Goal: Transaction & Acquisition: Purchase product/service

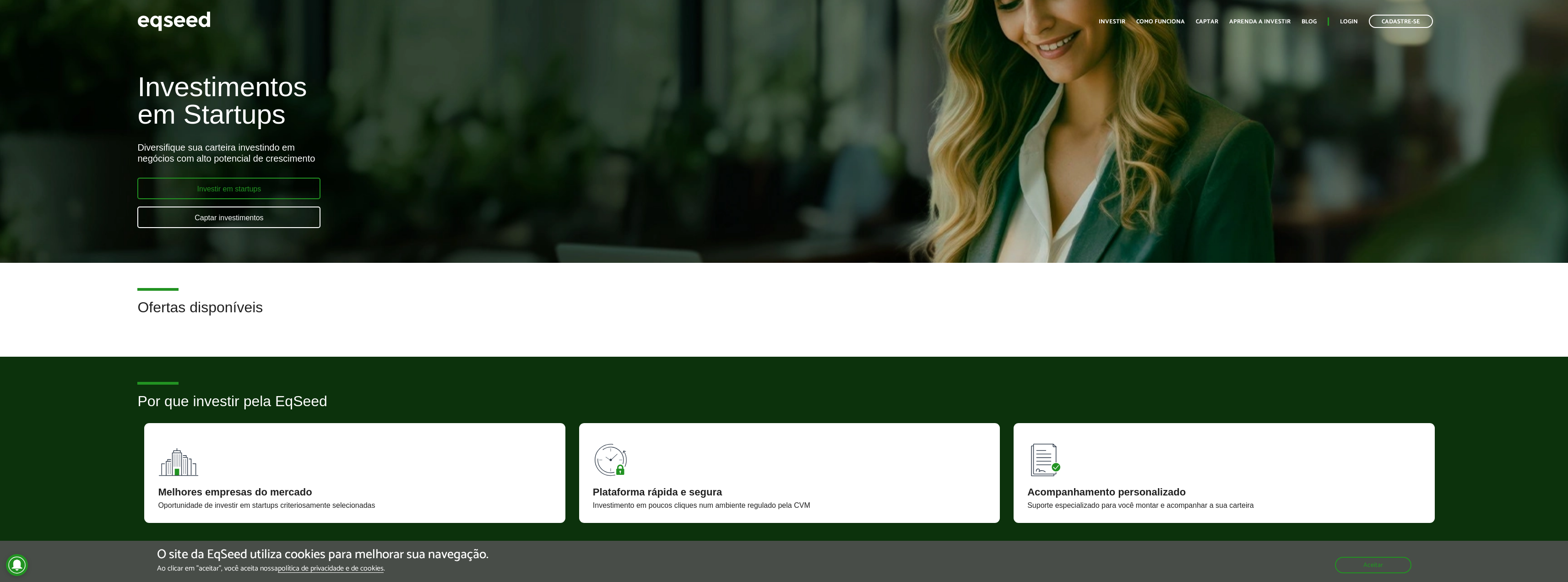
click at [215, 192] on link "Investir em startups" at bounding box center [229, 188] width 183 height 21
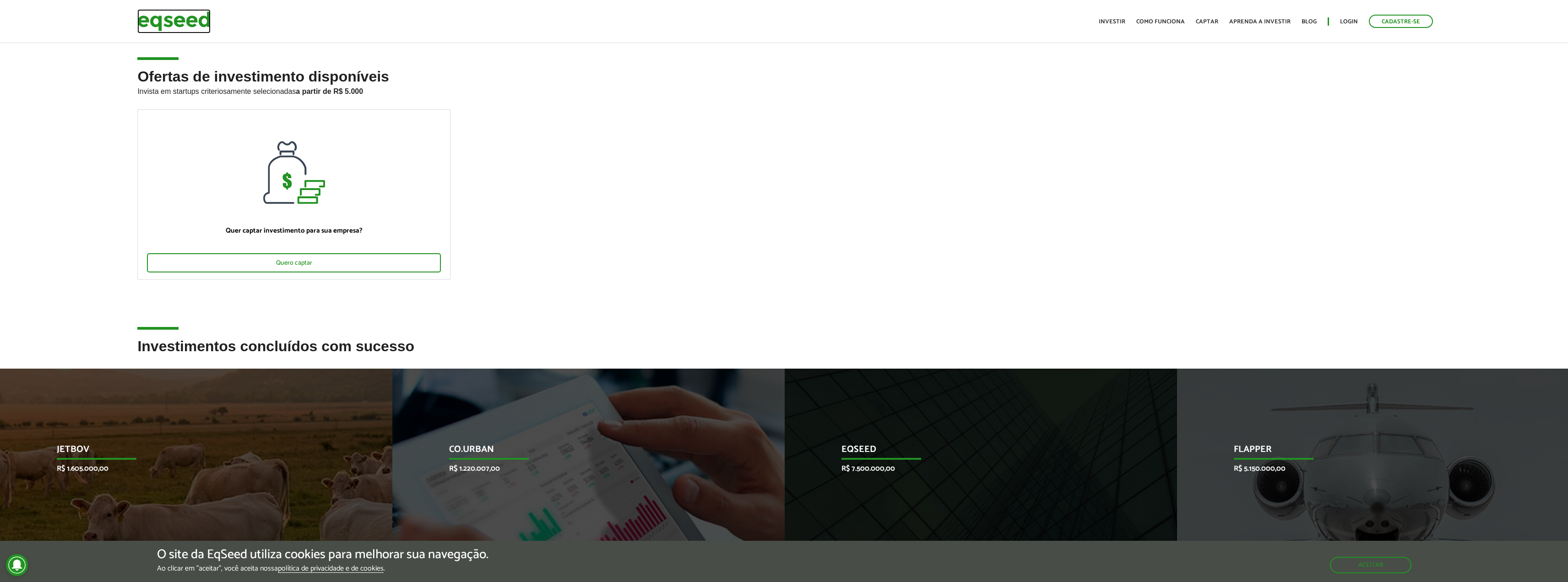
click at [188, 18] on img at bounding box center [174, 21] width 73 height 24
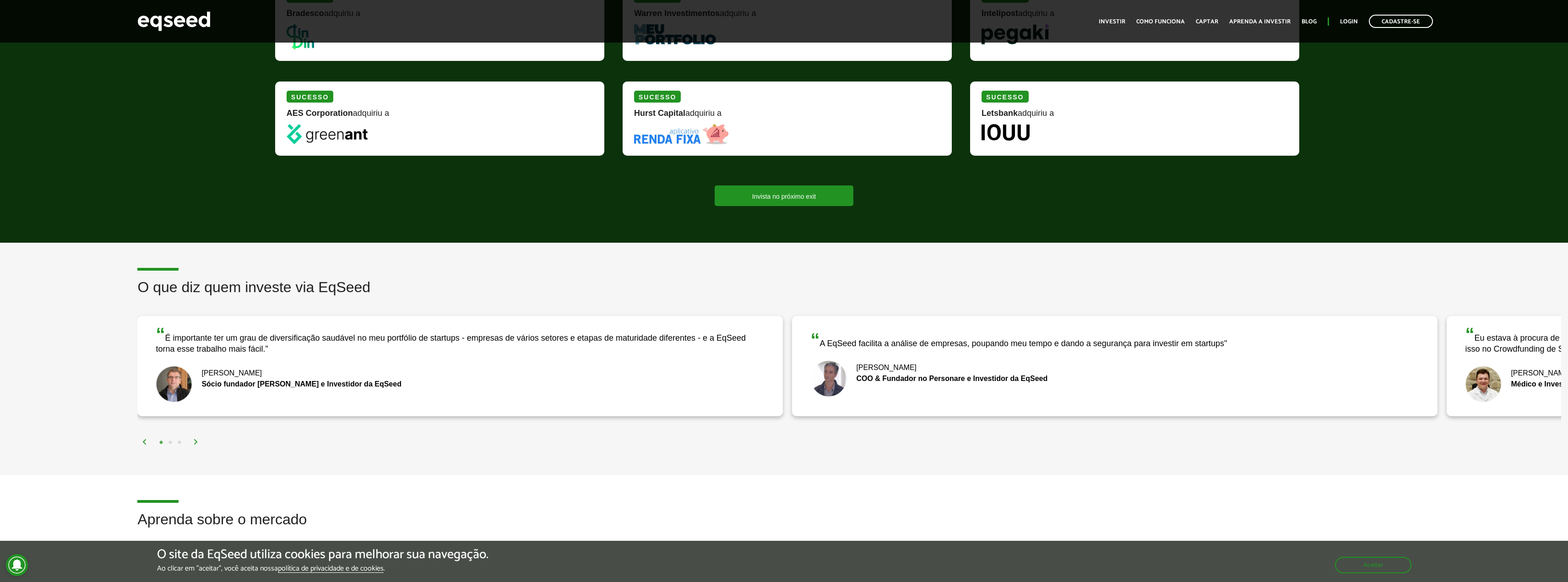
scroll to position [916, 0]
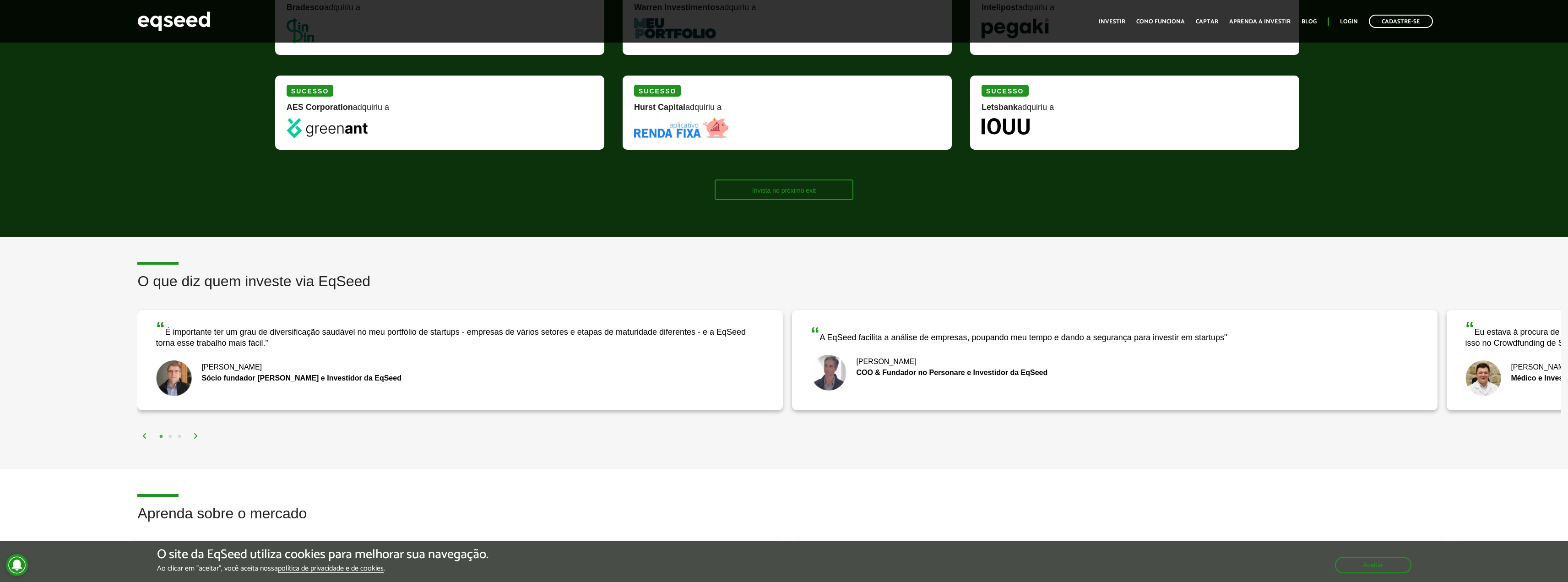
click at [830, 189] on link "Invista no próximo exit" at bounding box center [784, 190] width 139 height 21
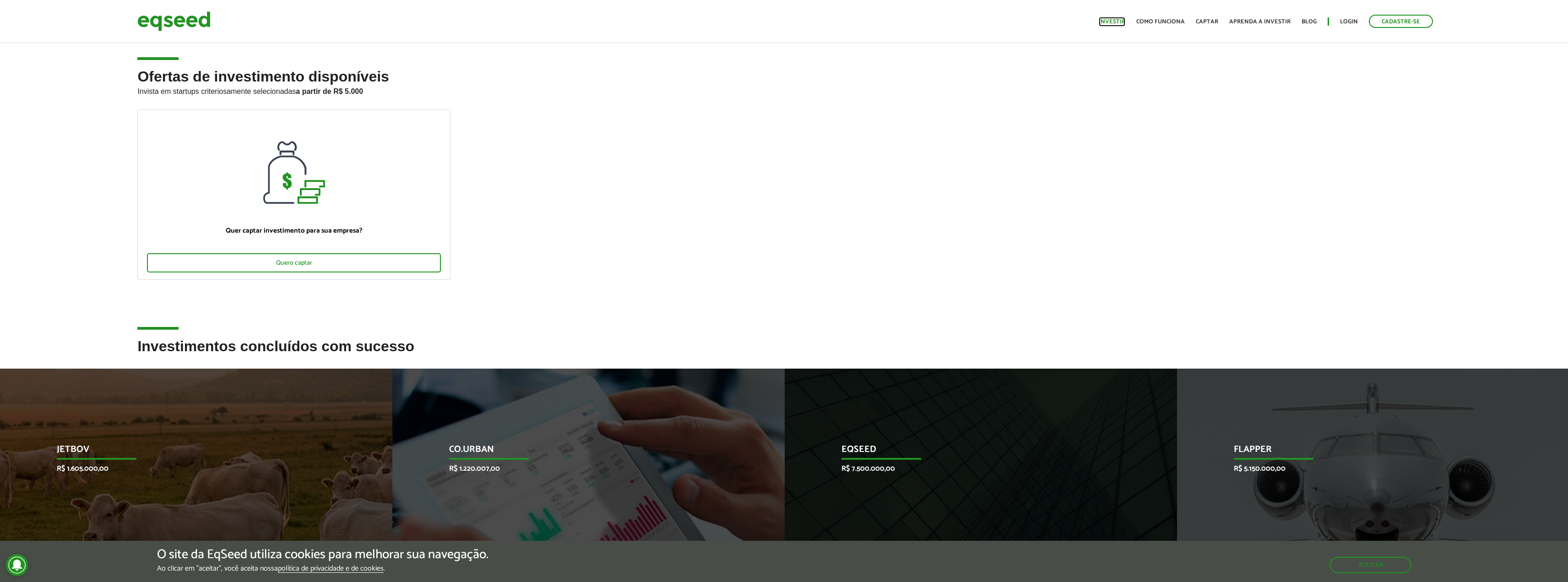
click at [1115, 21] on link "Investir" at bounding box center [1112, 22] width 27 height 6
click at [1395, 568] on button "Aceitar" at bounding box center [1371, 564] width 80 height 15
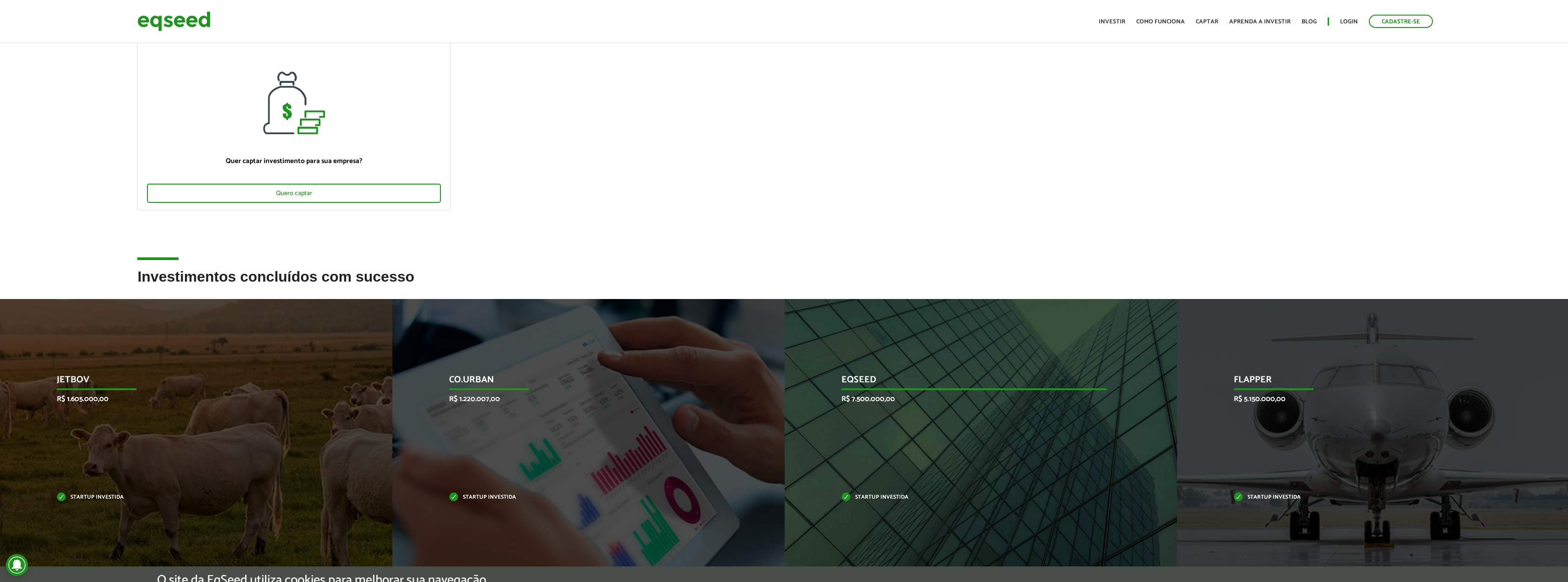
scroll to position [275, 0]
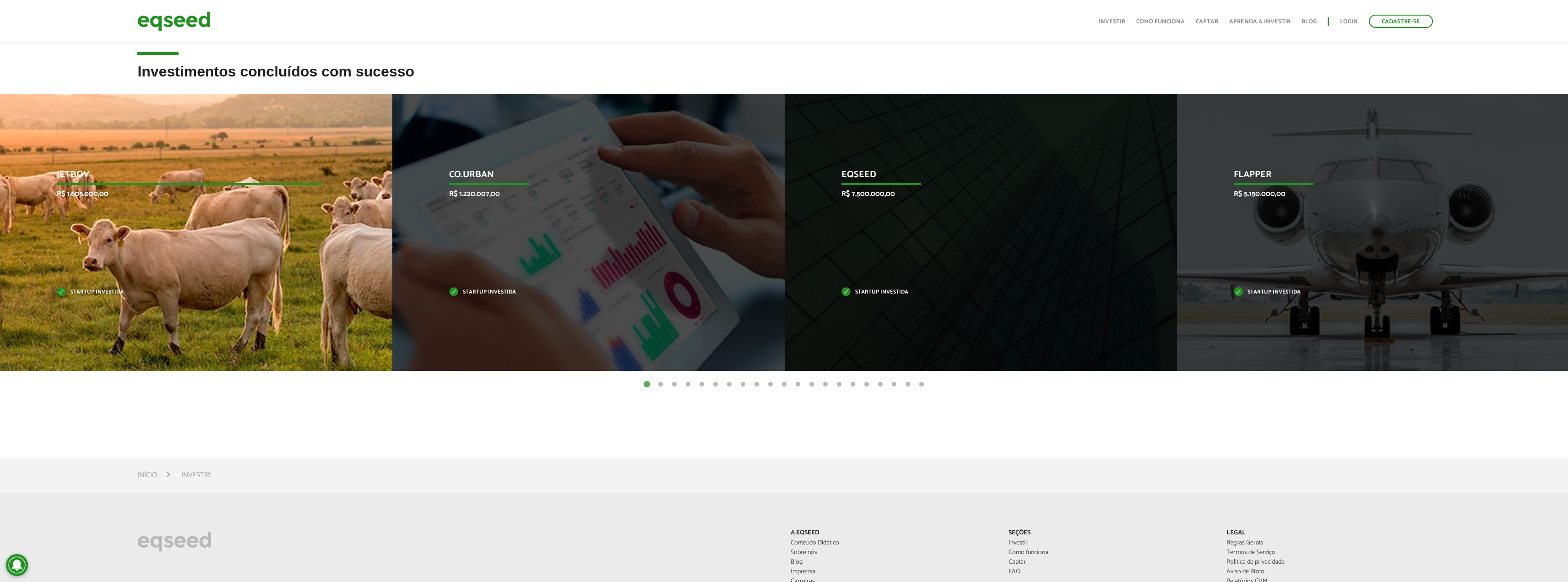
click at [108, 251] on div "JetBov R$ 1.605.000,00 Startup investida" at bounding box center [189, 232] width 379 height 277
click at [79, 169] on p "JetBov" at bounding box center [189, 177] width 265 height 16
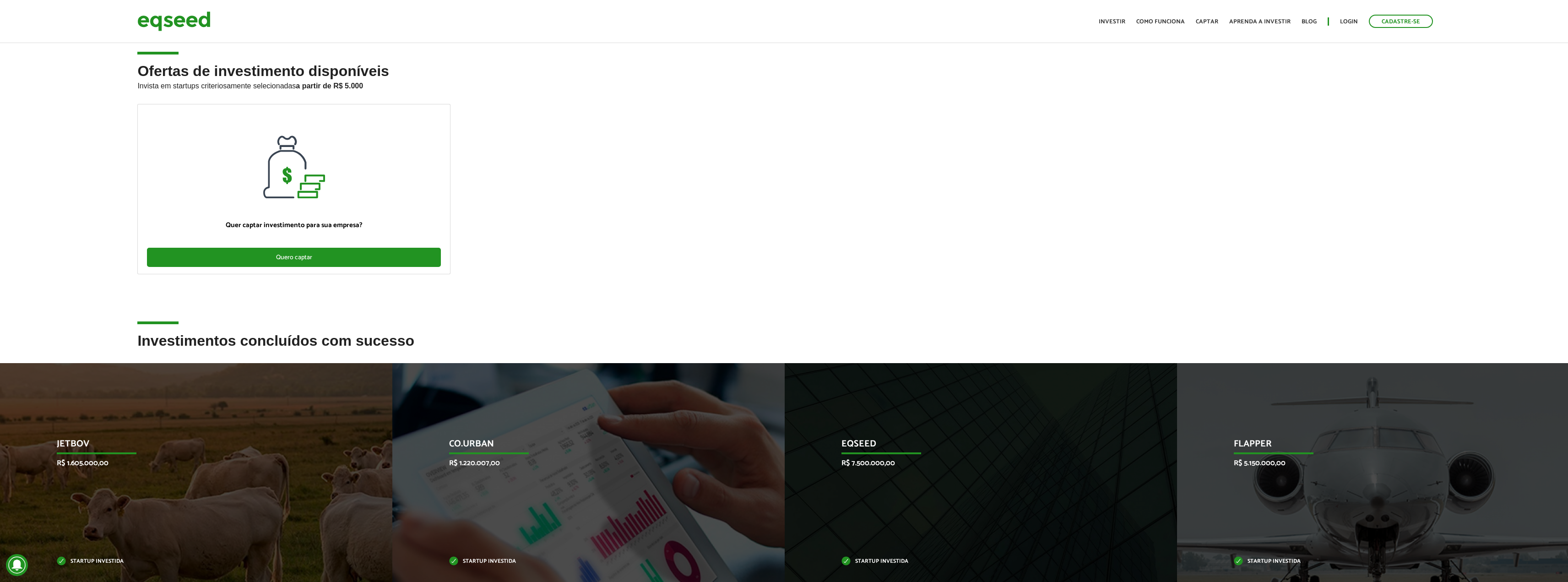
scroll to position [0, 0]
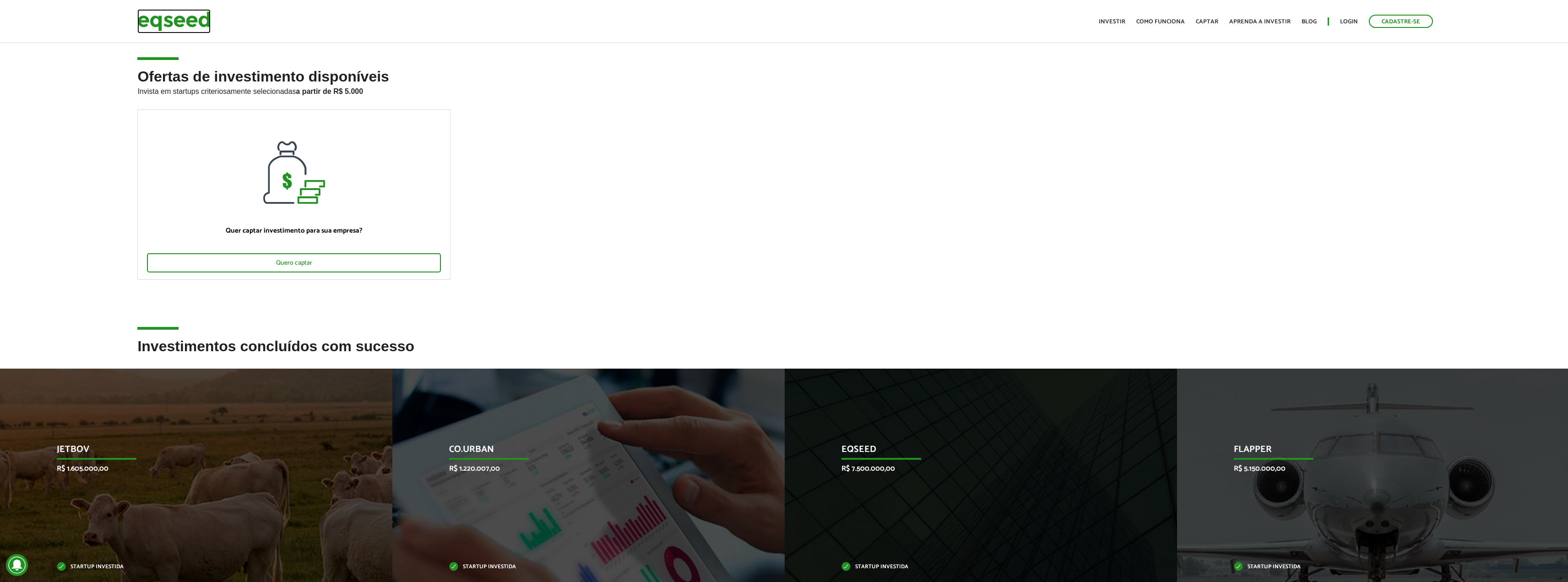
click at [163, 19] on img at bounding box center [174, 21] width 73 height 24
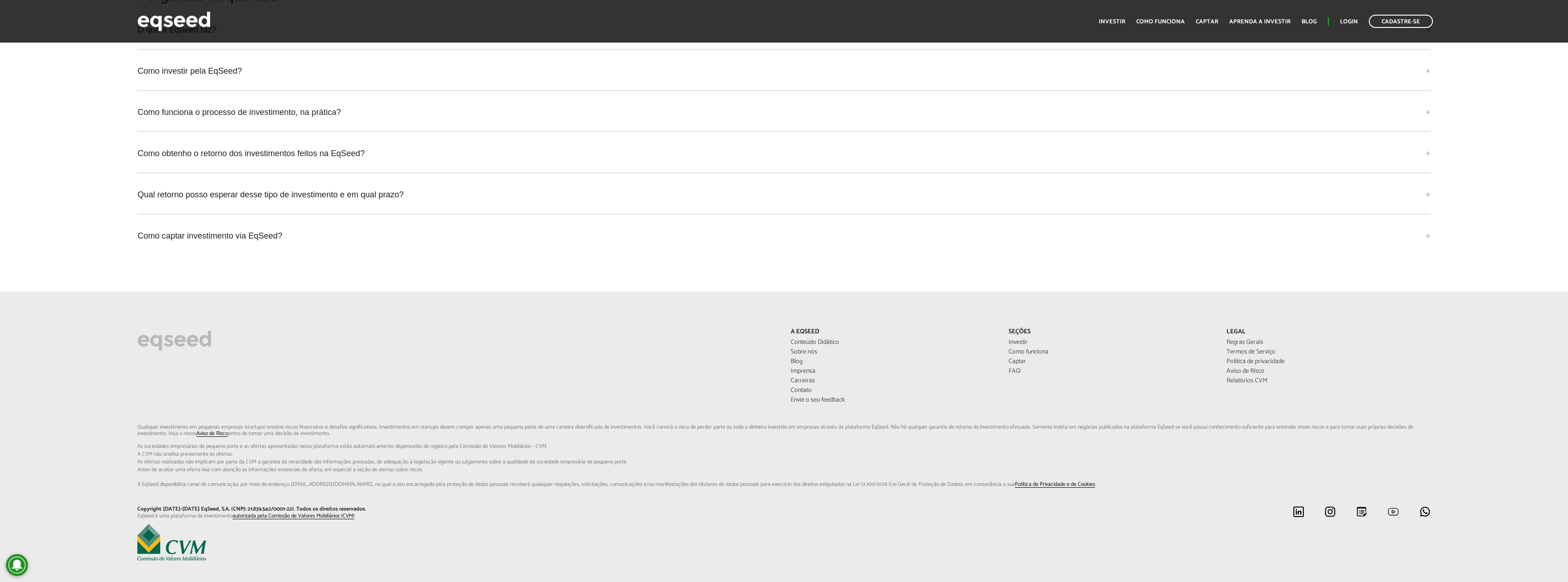
scroll to position [1972, 0]
